Goal: Find specific fact: Find specific fact

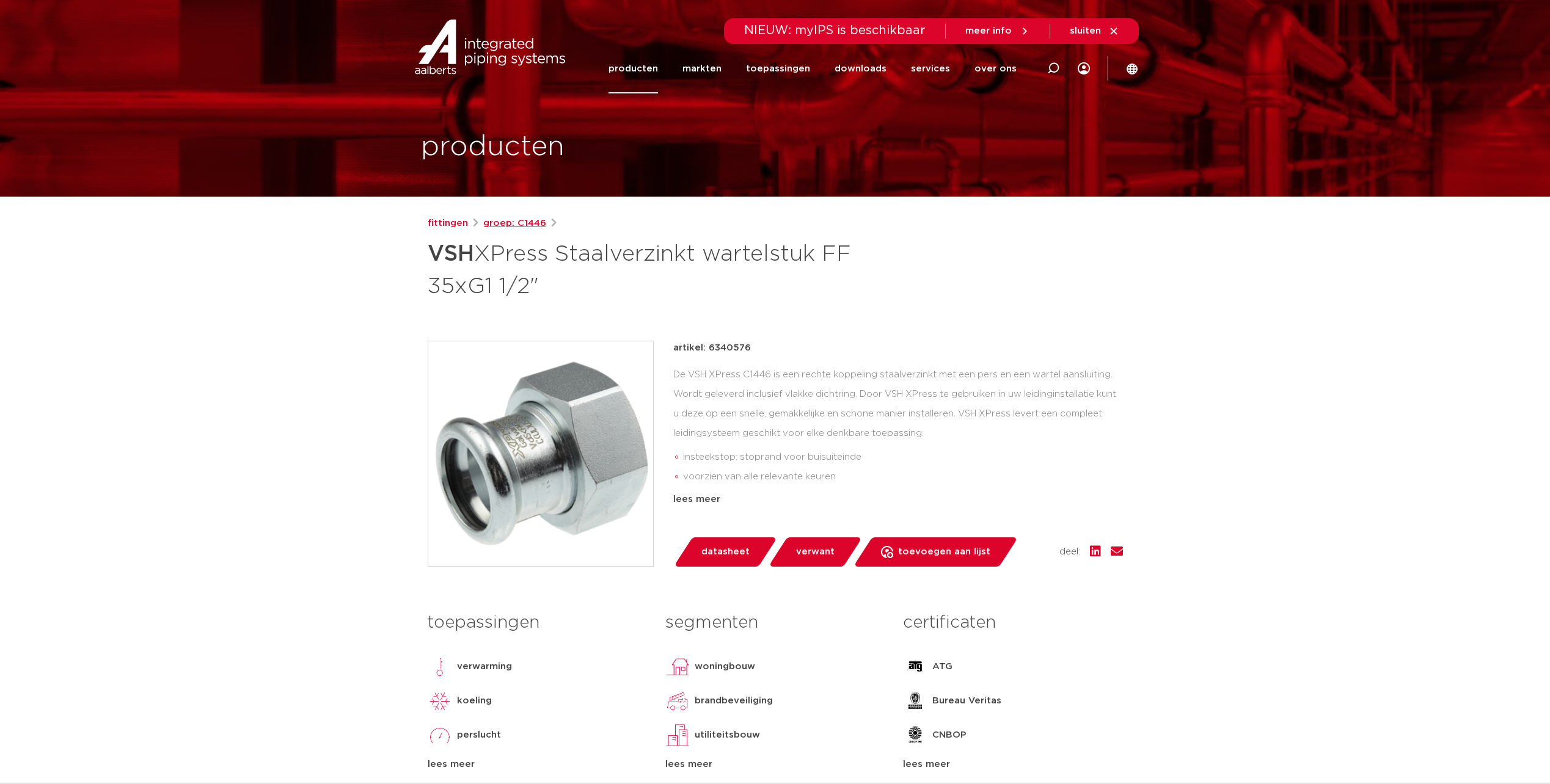
click at [520, 225] on link "groep: C1446" at bounding box center [515, 224] width 63 height 15
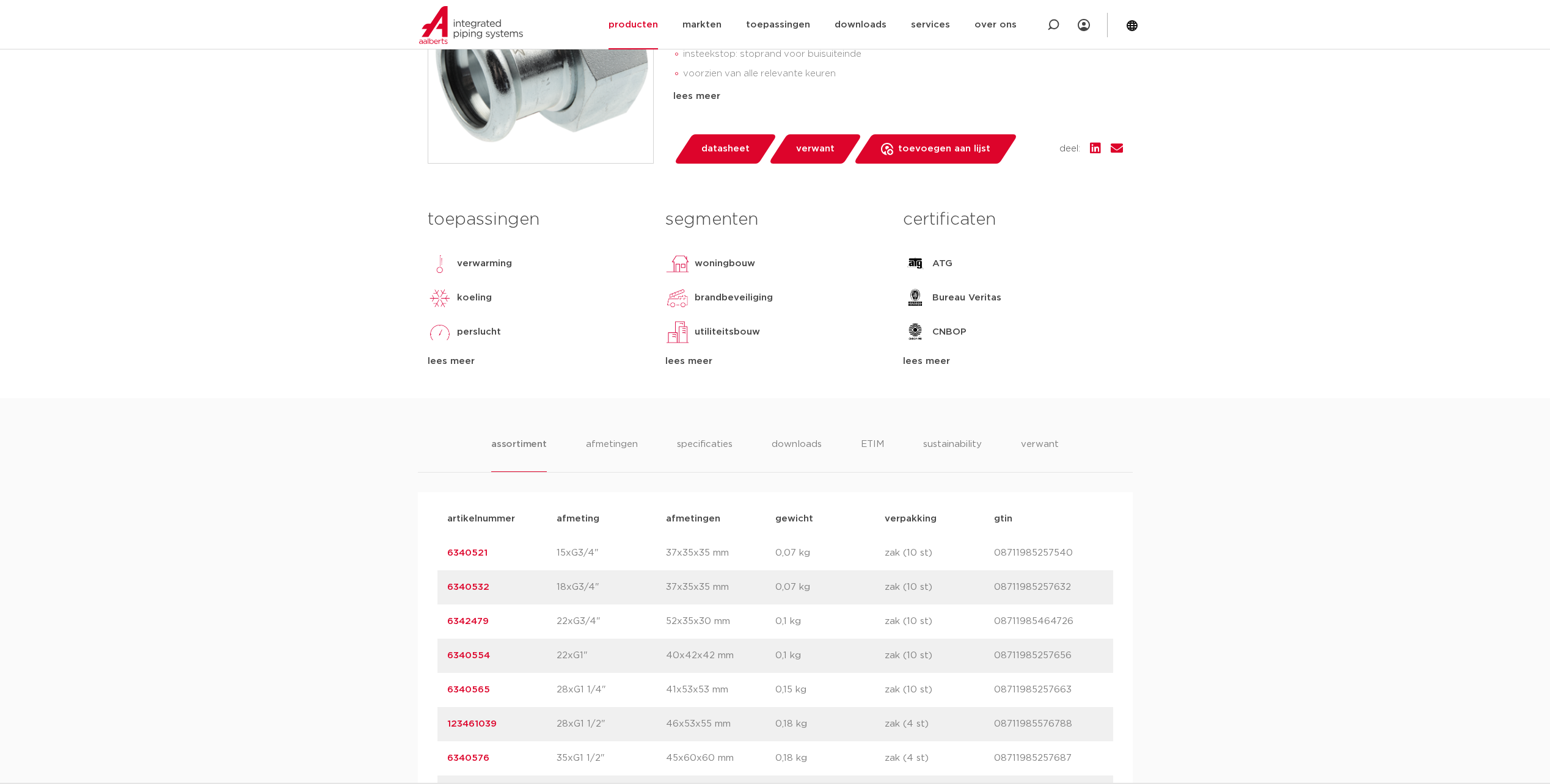
scroll to position [550, 0]
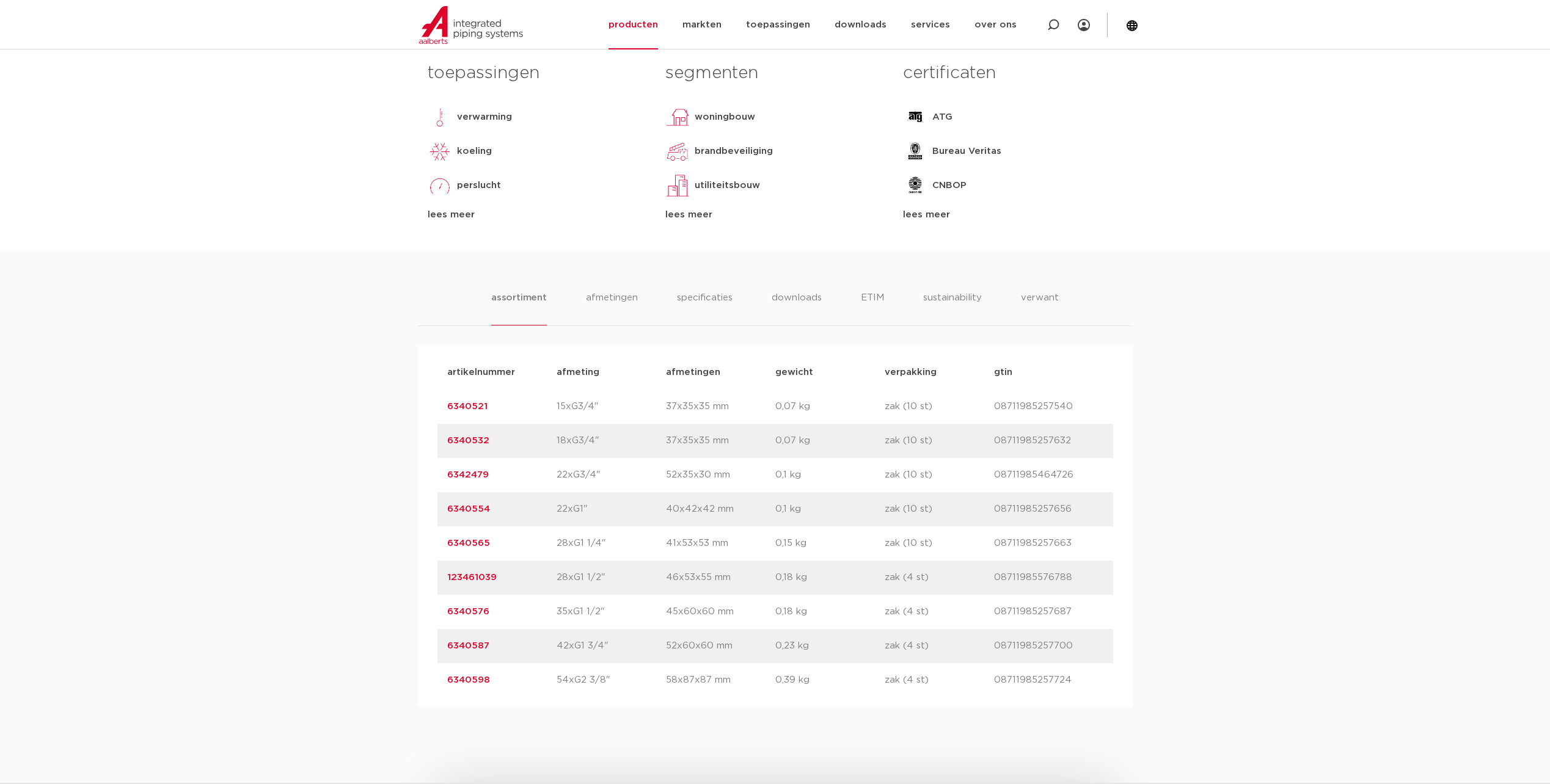
drag, startPoint x: 518, startPoint y: 578, endPoint x: 445, endPoint y: 584, distance: 73.2
click at [445, 584] on div "artikelnummer 123461039 afmeting 28xG1 1/2" [GEOGRAPHIC_DATA] 46x53x55 mm gewic…" at bounding box center [775, 578] width 676 height 34
copy link "123461039"
